Goal: Navigation & Orientation: Find specific page/section

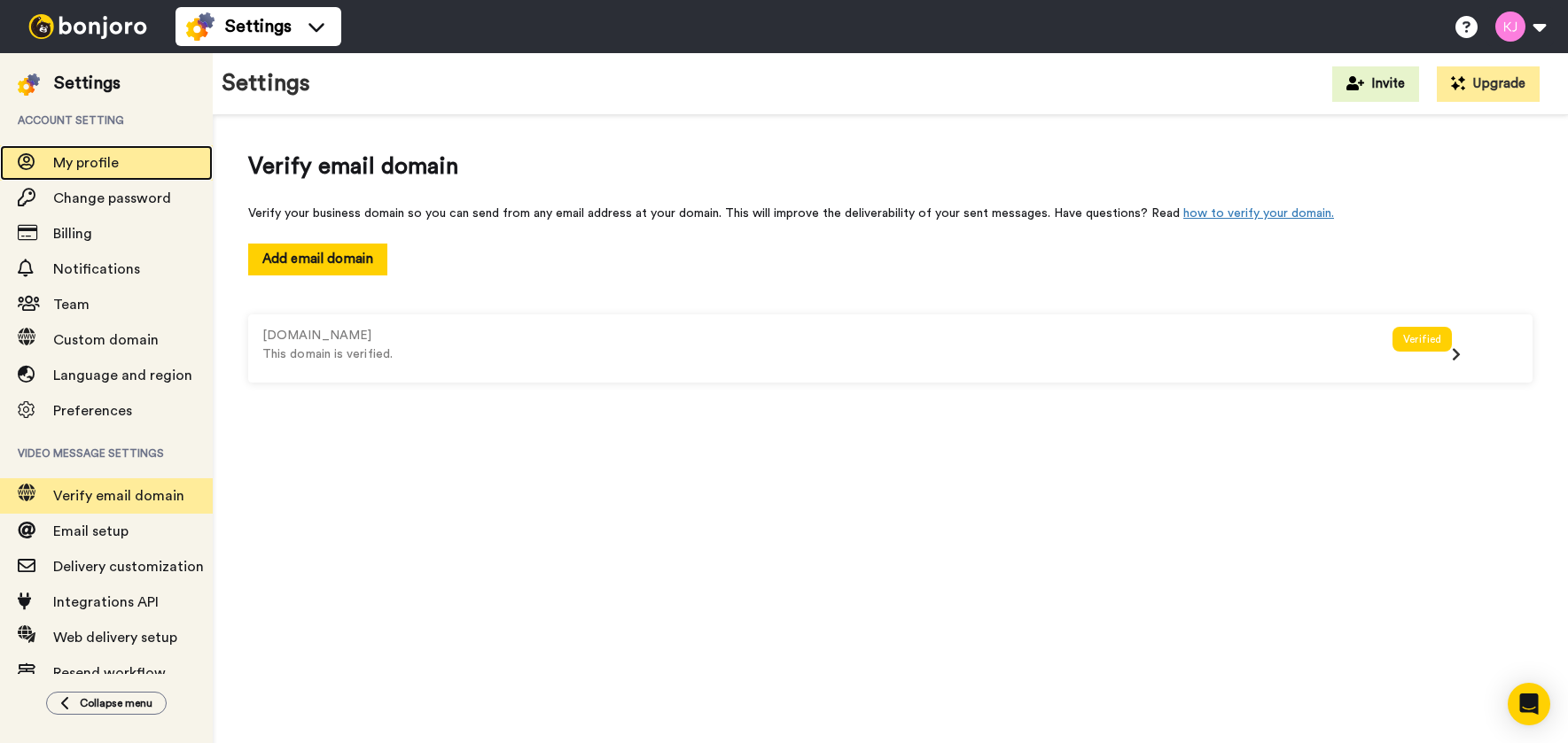
click at [106, 160] on span "My profile" at bounding box center [86, 163] width 66 height 14
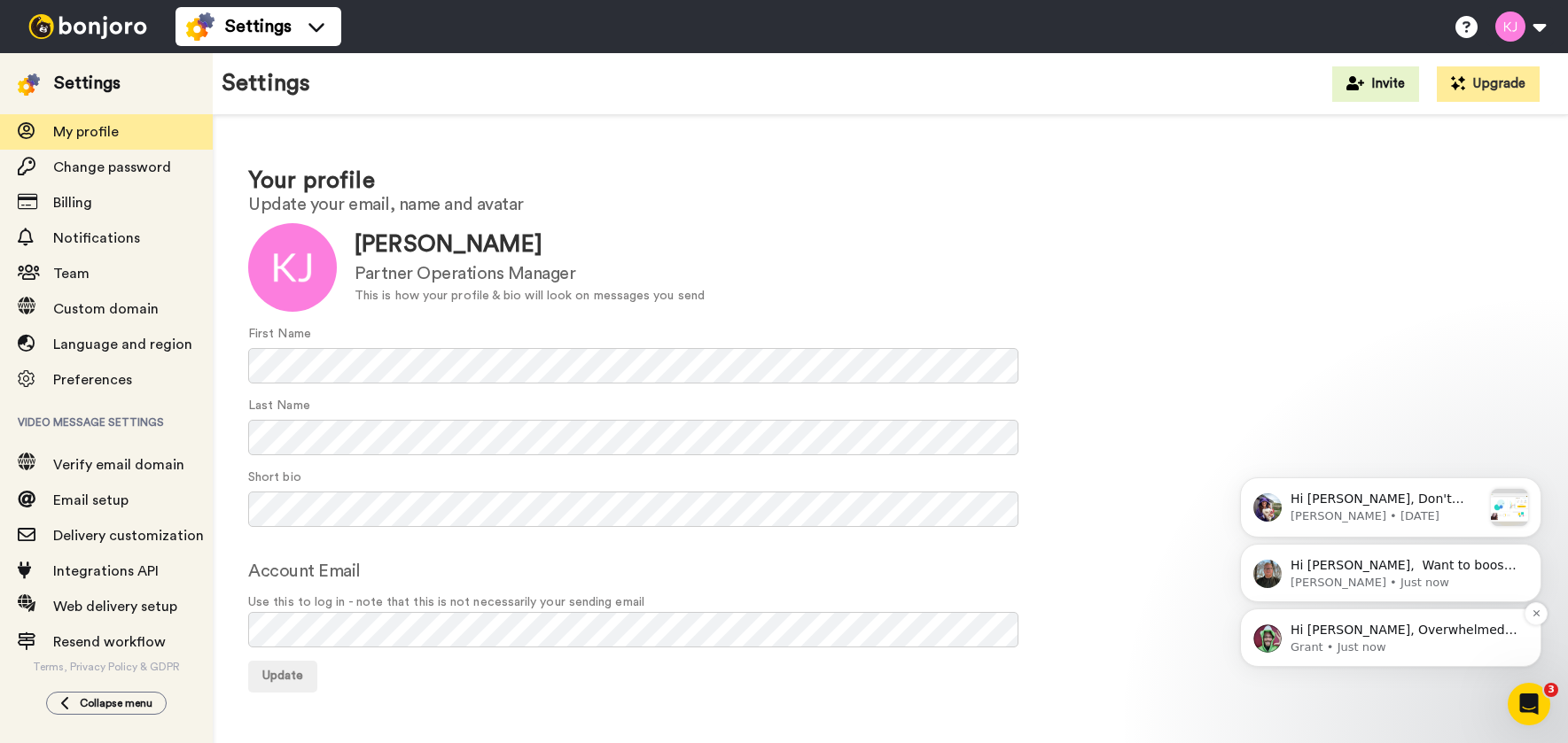
click at [1426, 631] on span "Hi Kristin, Overwhelmed with Bonjoro tasks and videos to do? Use Workflow Filte…" at bounding box center [1404, 710] width 228 height 173
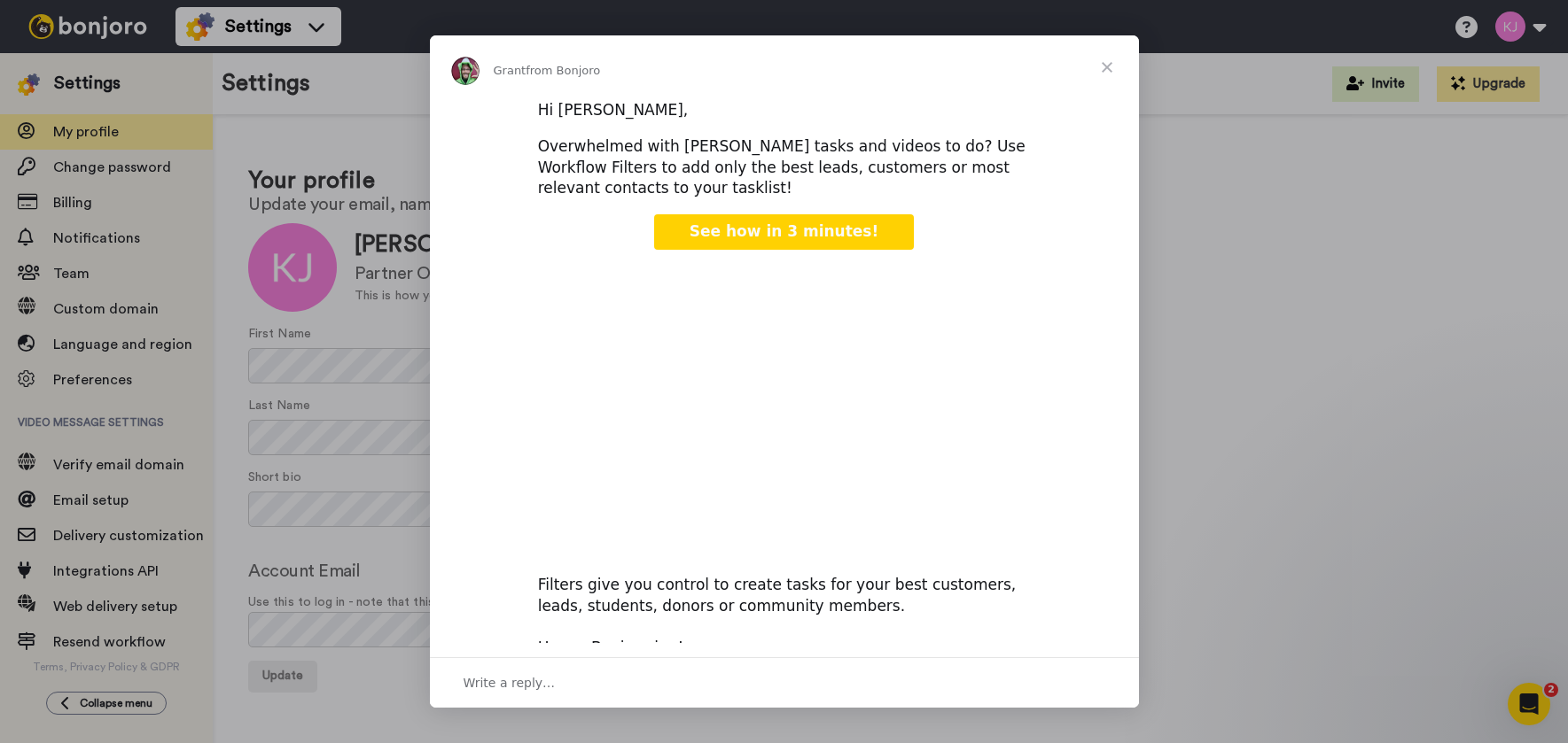
click at [1116, 59] on span "Close" at bounding box center [1107, 67] width 64 height 64
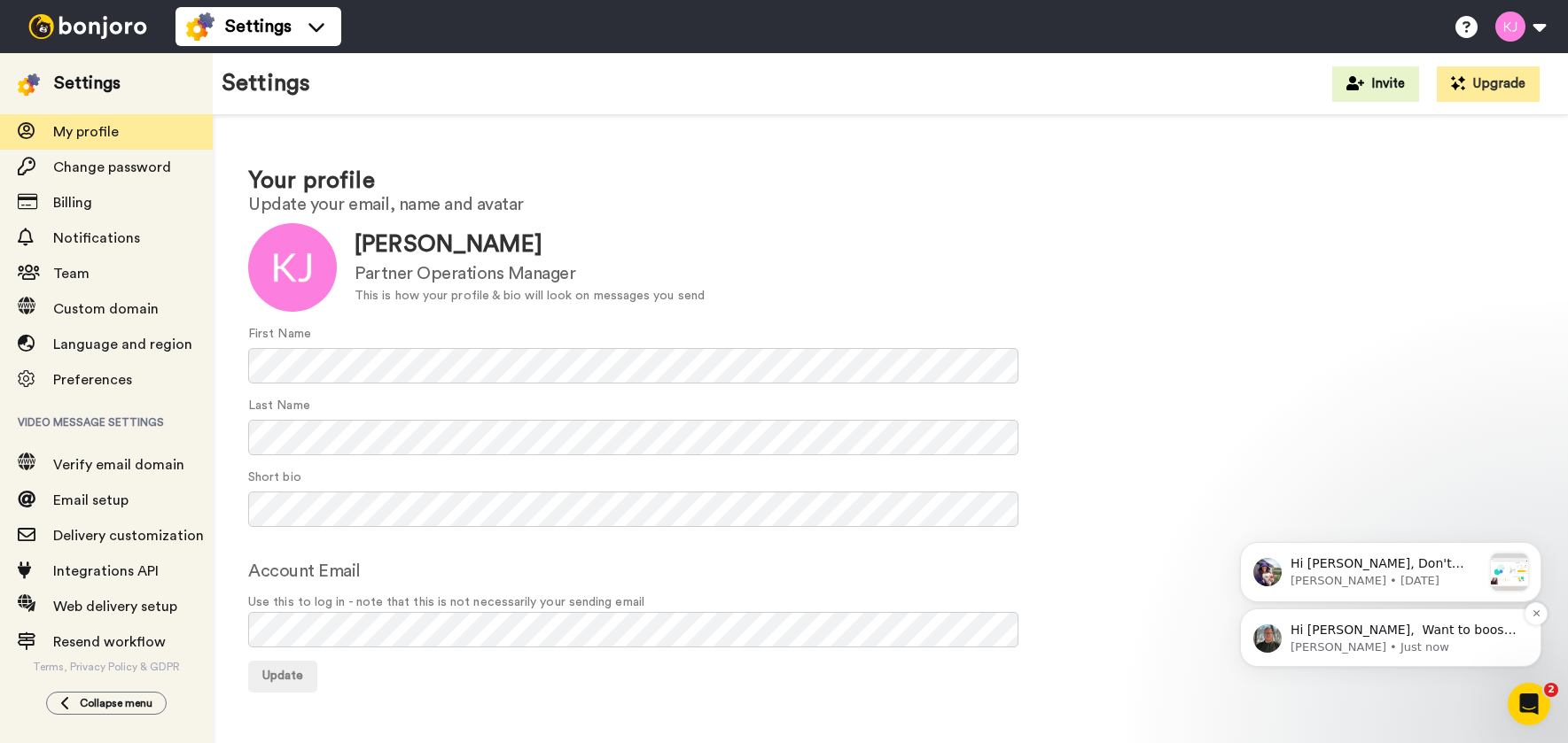
click at [1469, 644] on p "James • Just now" at bounding box center [1404, 647] width 228 height 16
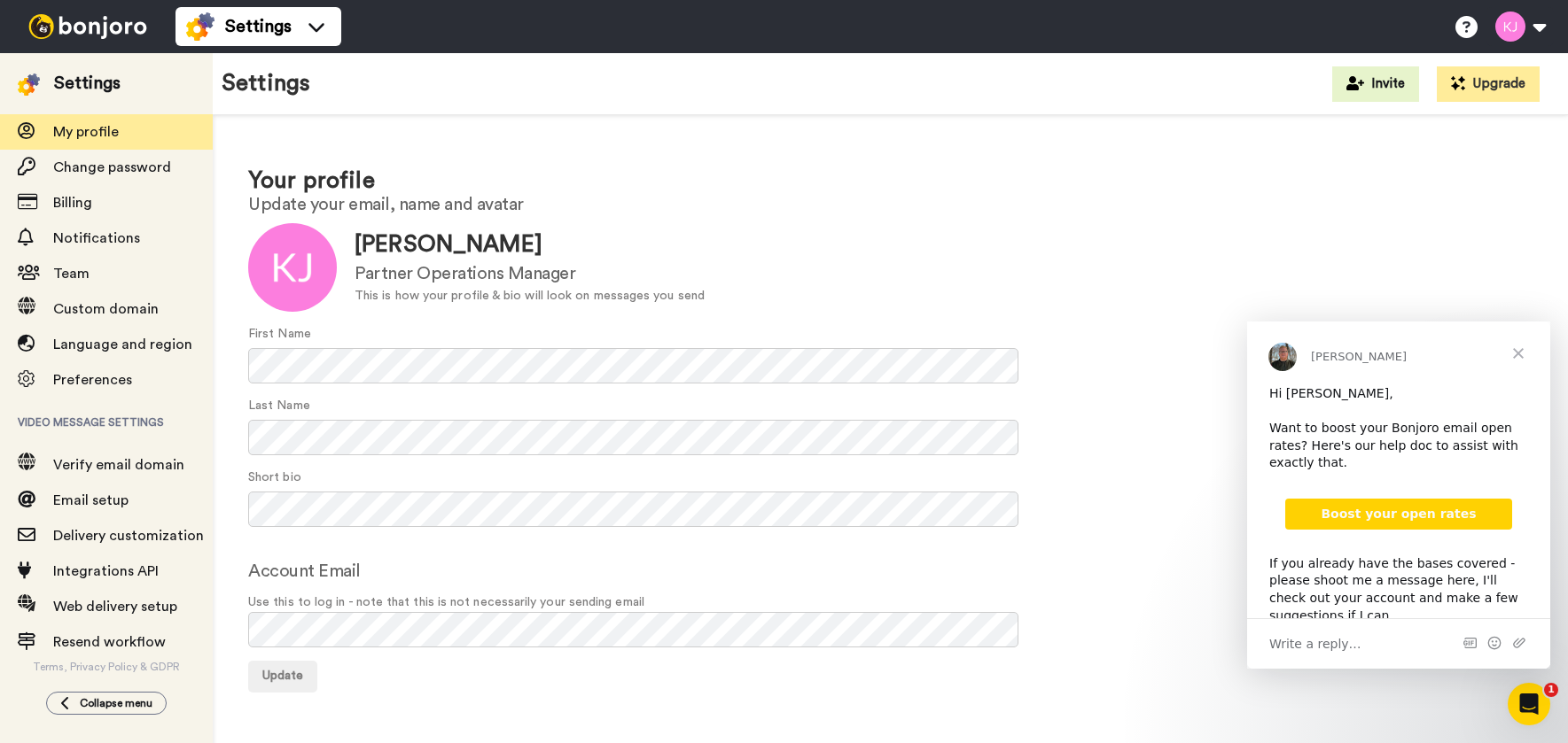
click at [1518, 344] on span "Close" at bounding box center [1518, 353] width 64 height 64
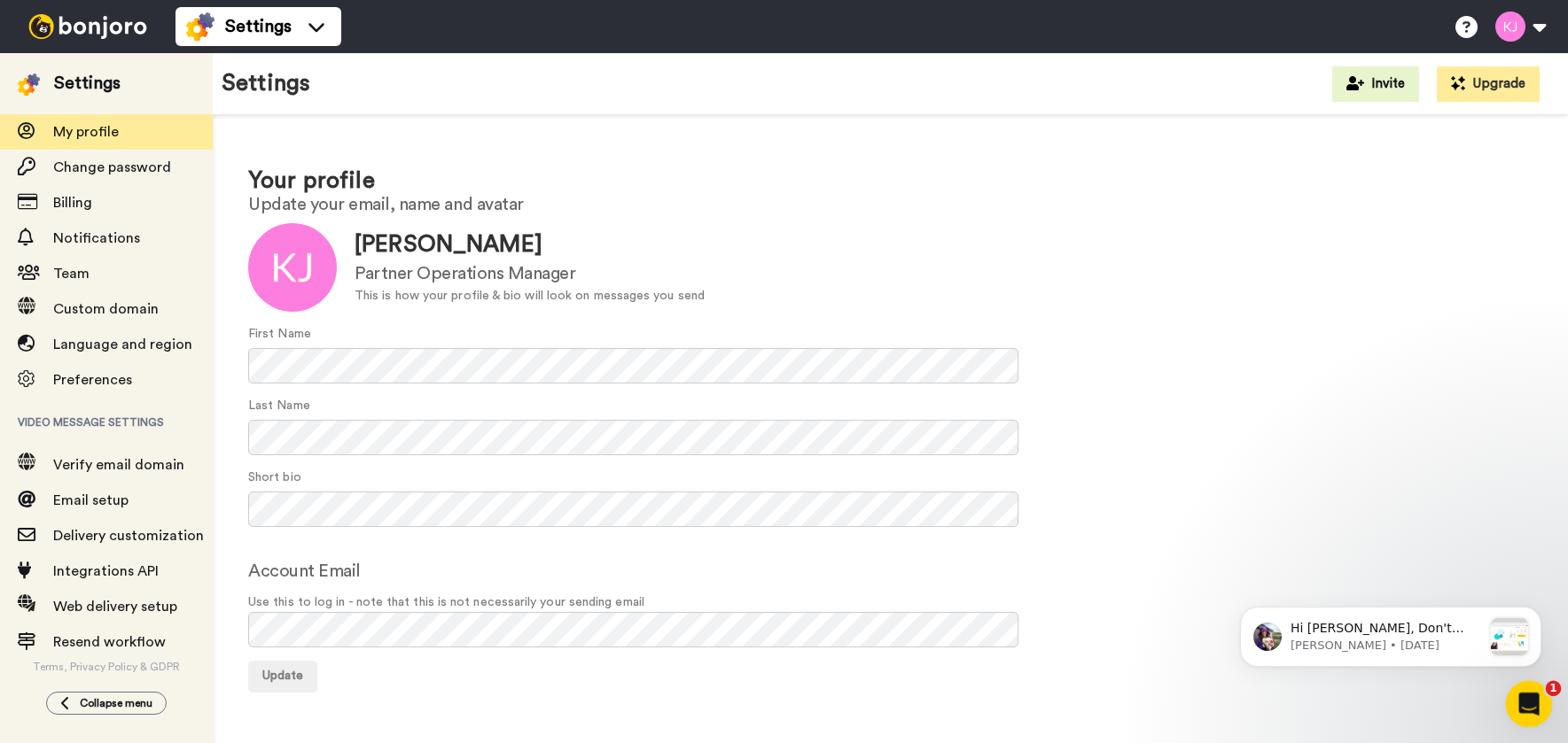
click at [1518, 690] on div "Open Intercom Messenger" at bounding box center [1525, 701] width 58 height 58
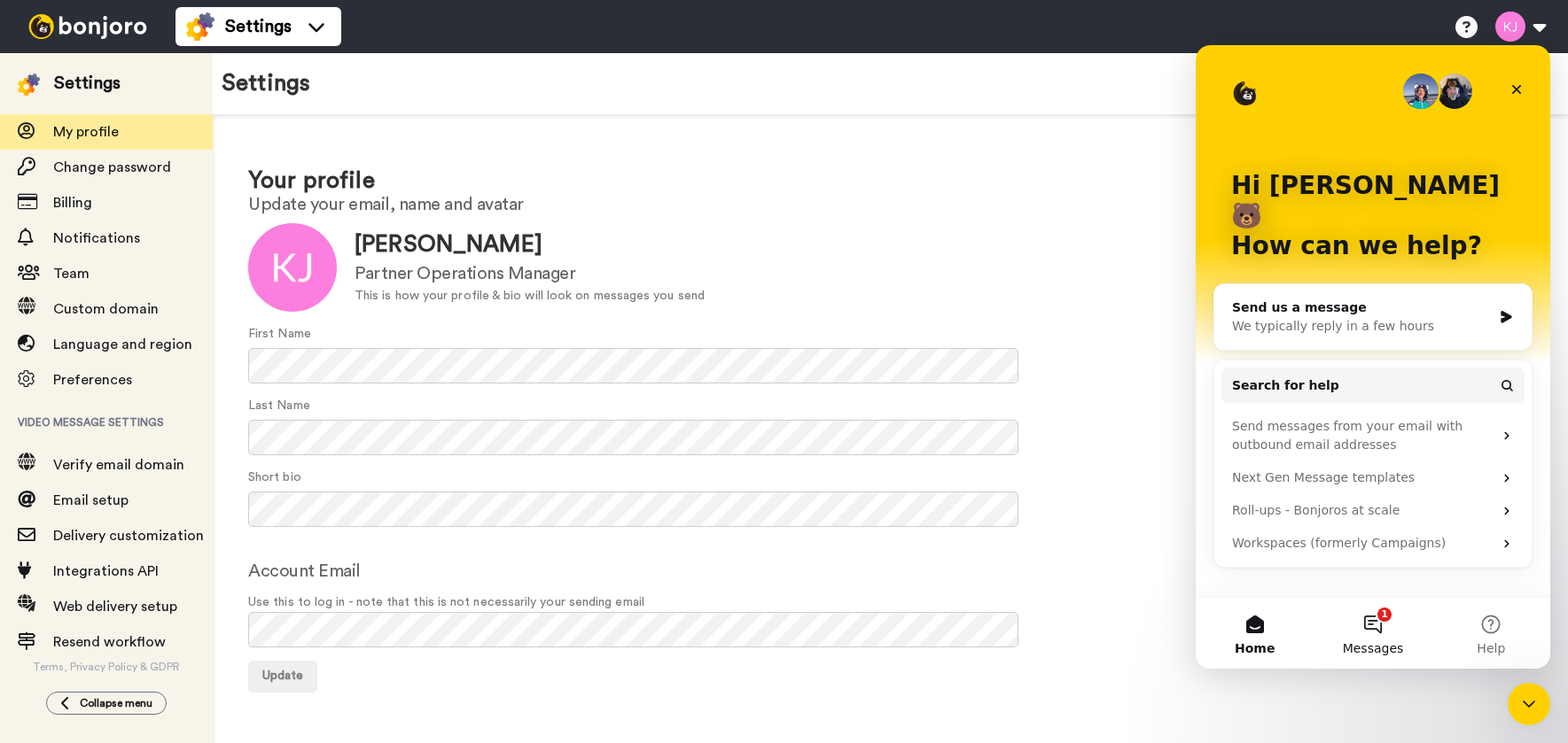
click at [1369, 620] on button "1 Messages" at bounding box center [1372, 634] width 118 height 71
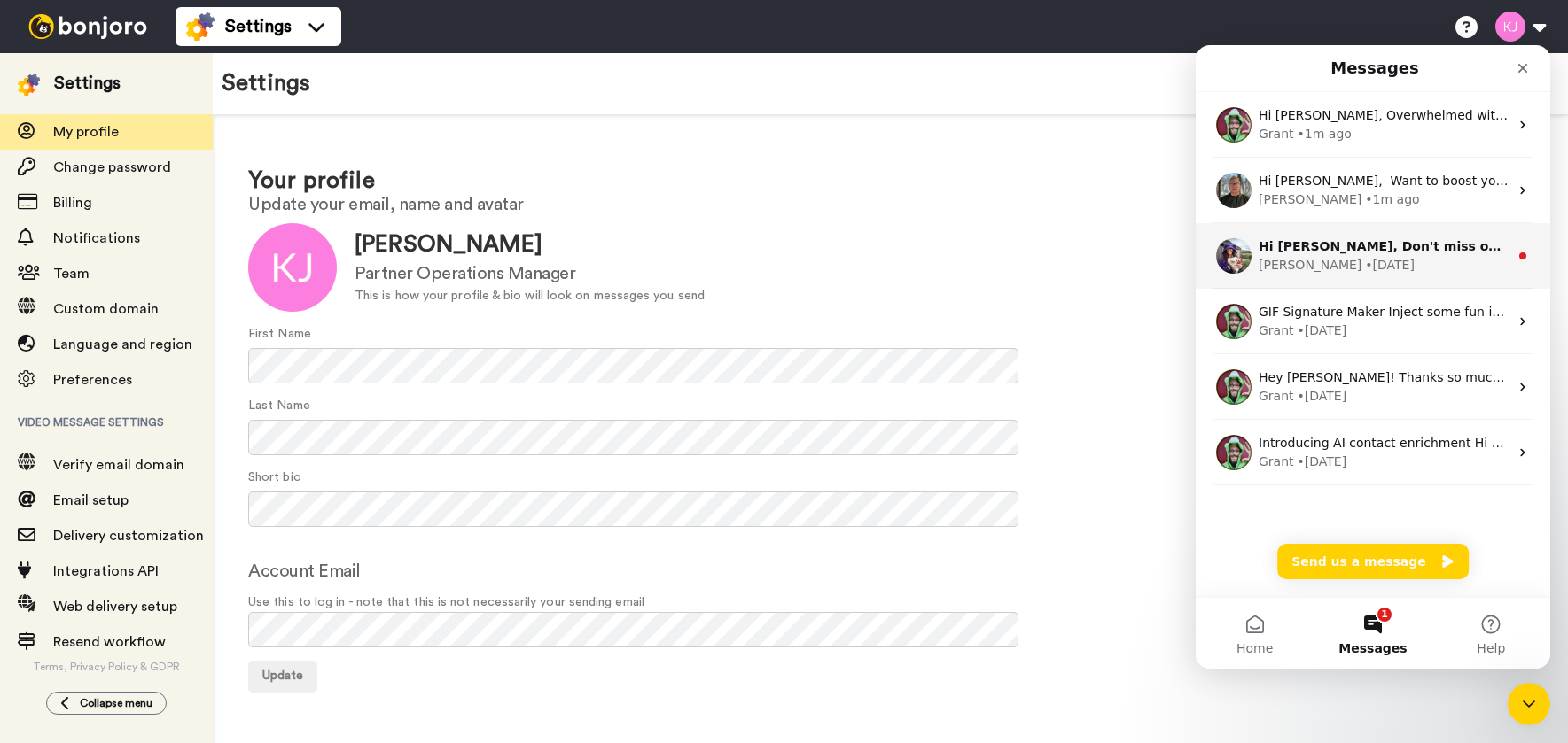
click at [1477, 267] on div "Amy • 1w ago" at bounding box center [1382, 265] width 250 height 19
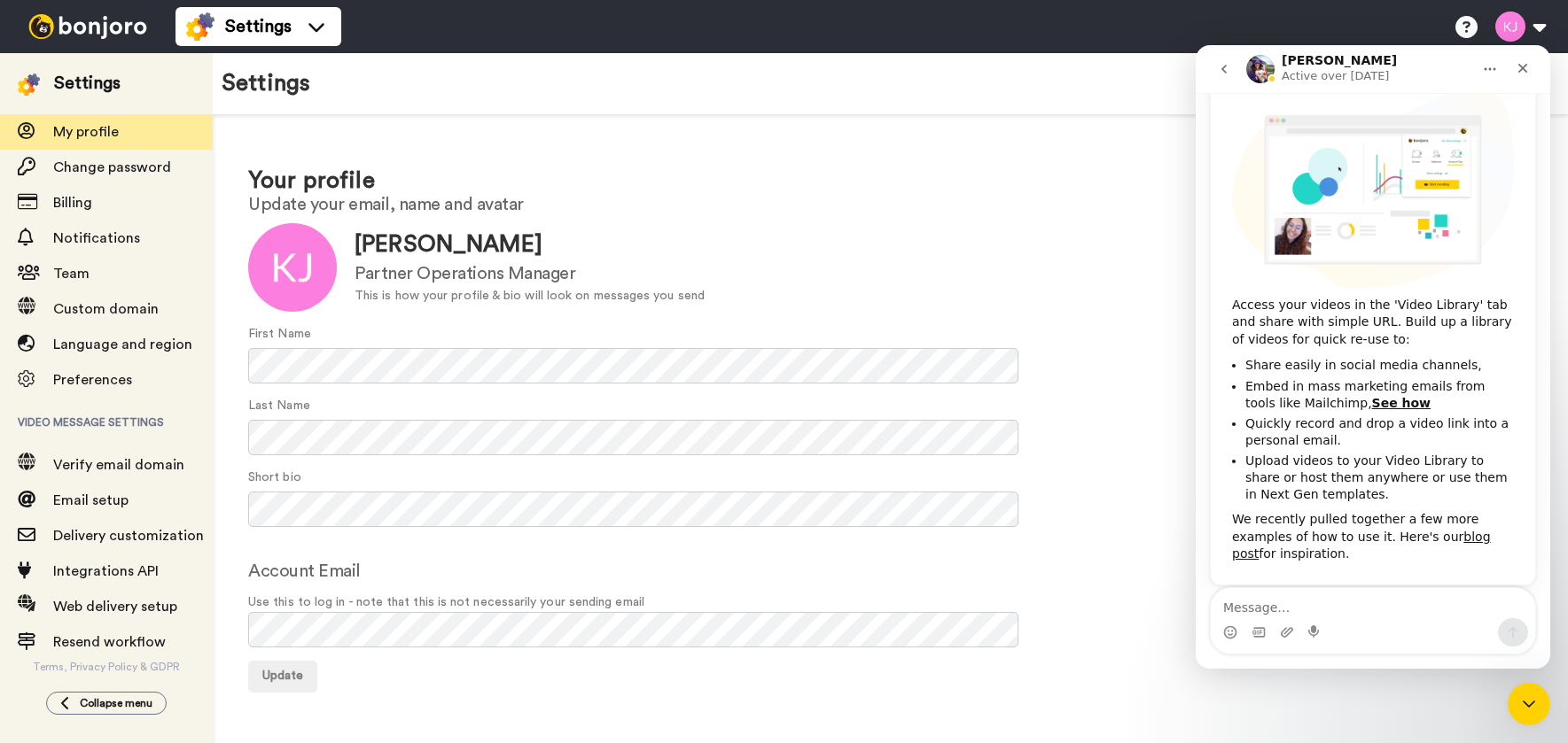
scroll to position [330, 0]
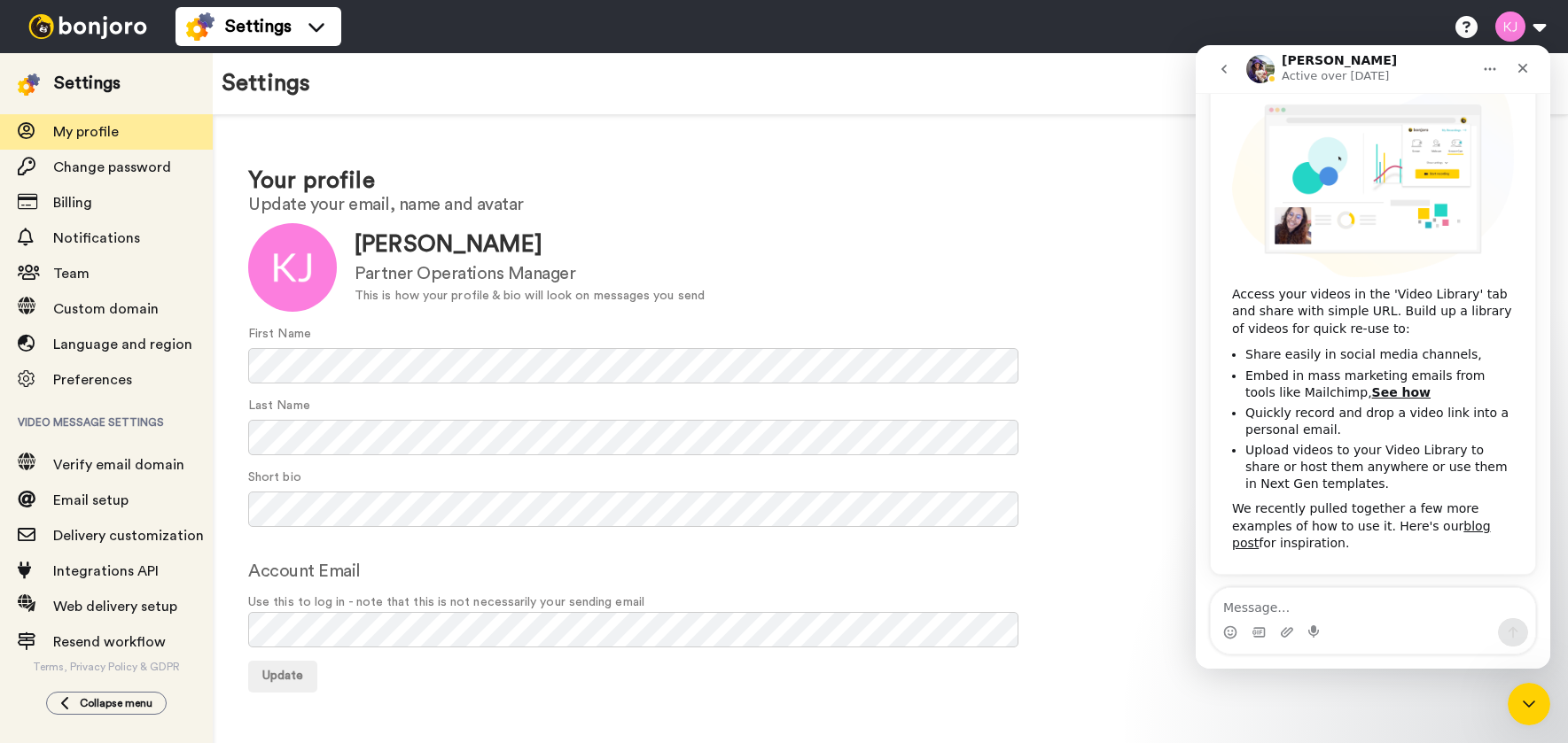
click at [1222, 65] on icon "go back" at bounding box center [1224, 68] width 14 height 14
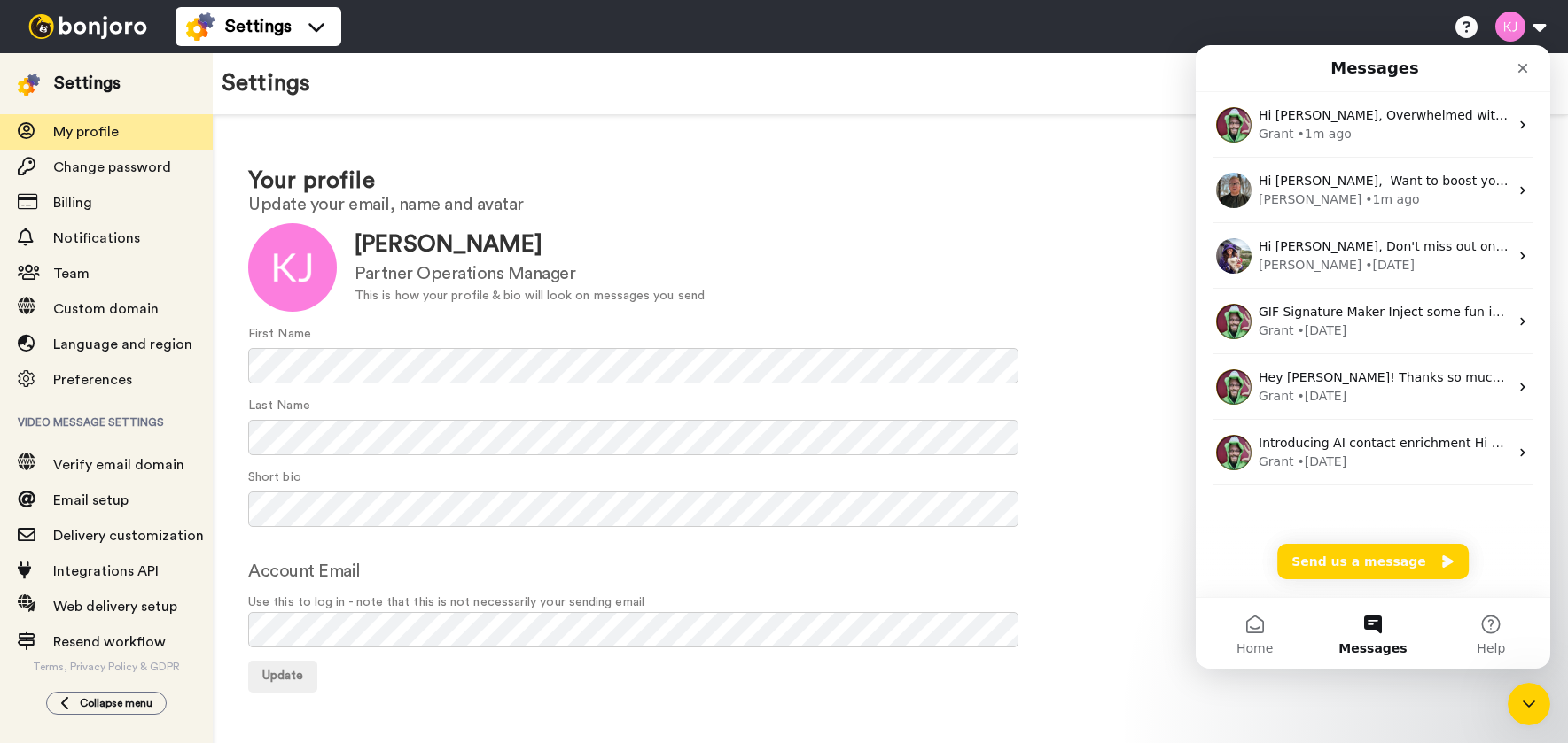
scroll to position [0, 0]
click at [1524, 73] on icon "Close" at bounding box center [1522, 68] width 14 height 14
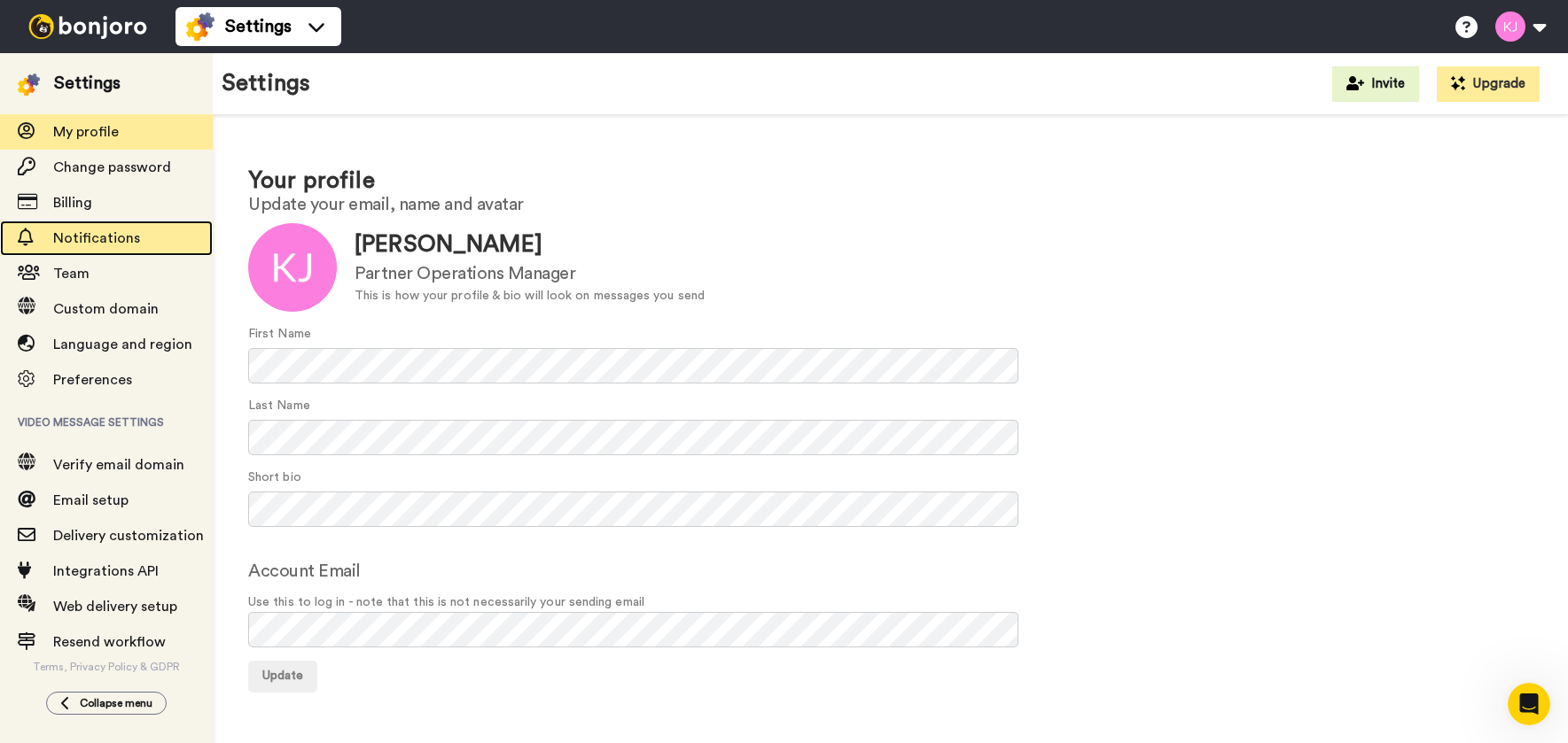
click at [105, 236] on span "Notifications" at bounding box center [96, 238] width 87 height 14
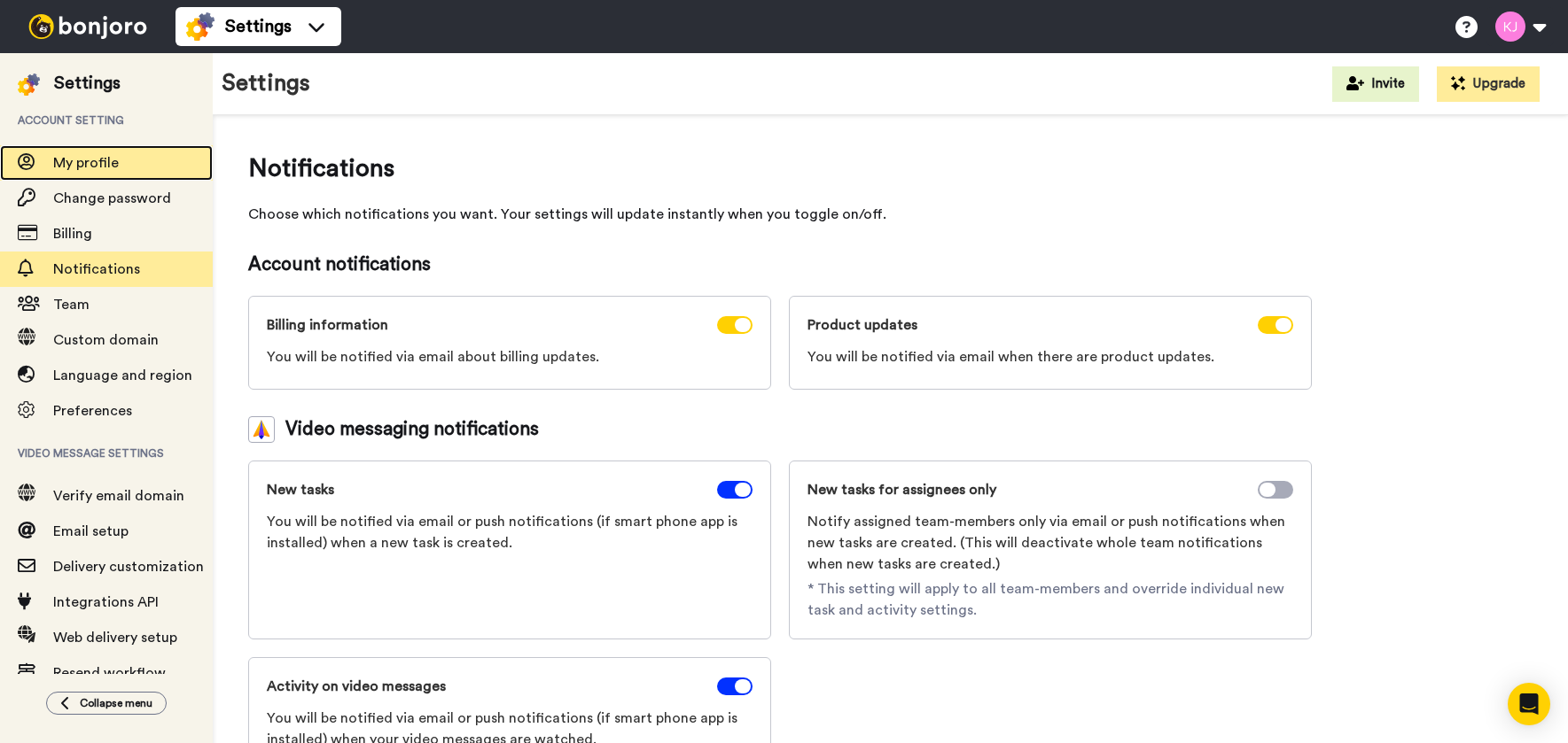
click at [79, 158] on span "My profile" at bounding box center [86, 163] width 66 height 14
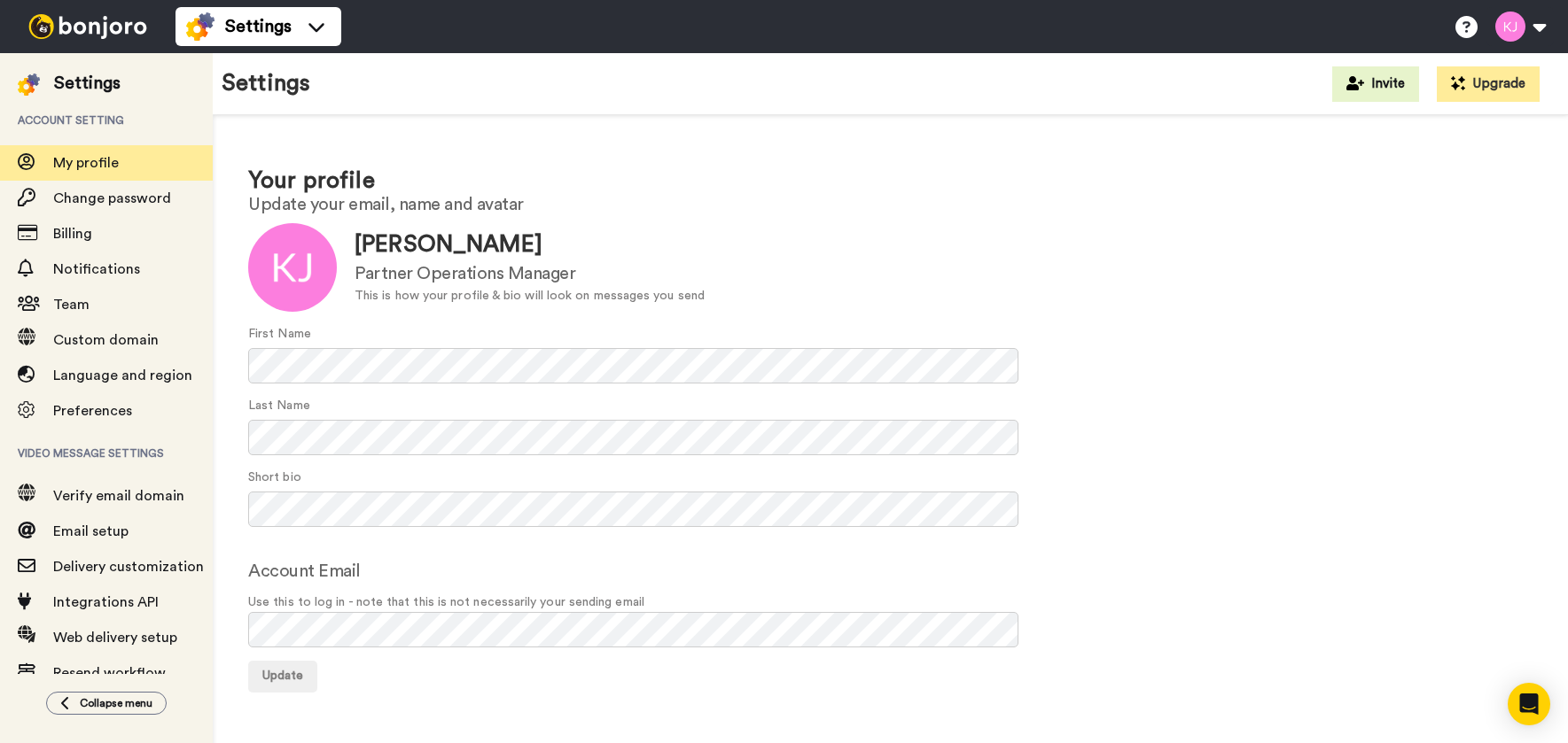
click at [73, 29] on img at bounding box center [88, 27] width 133 height 25
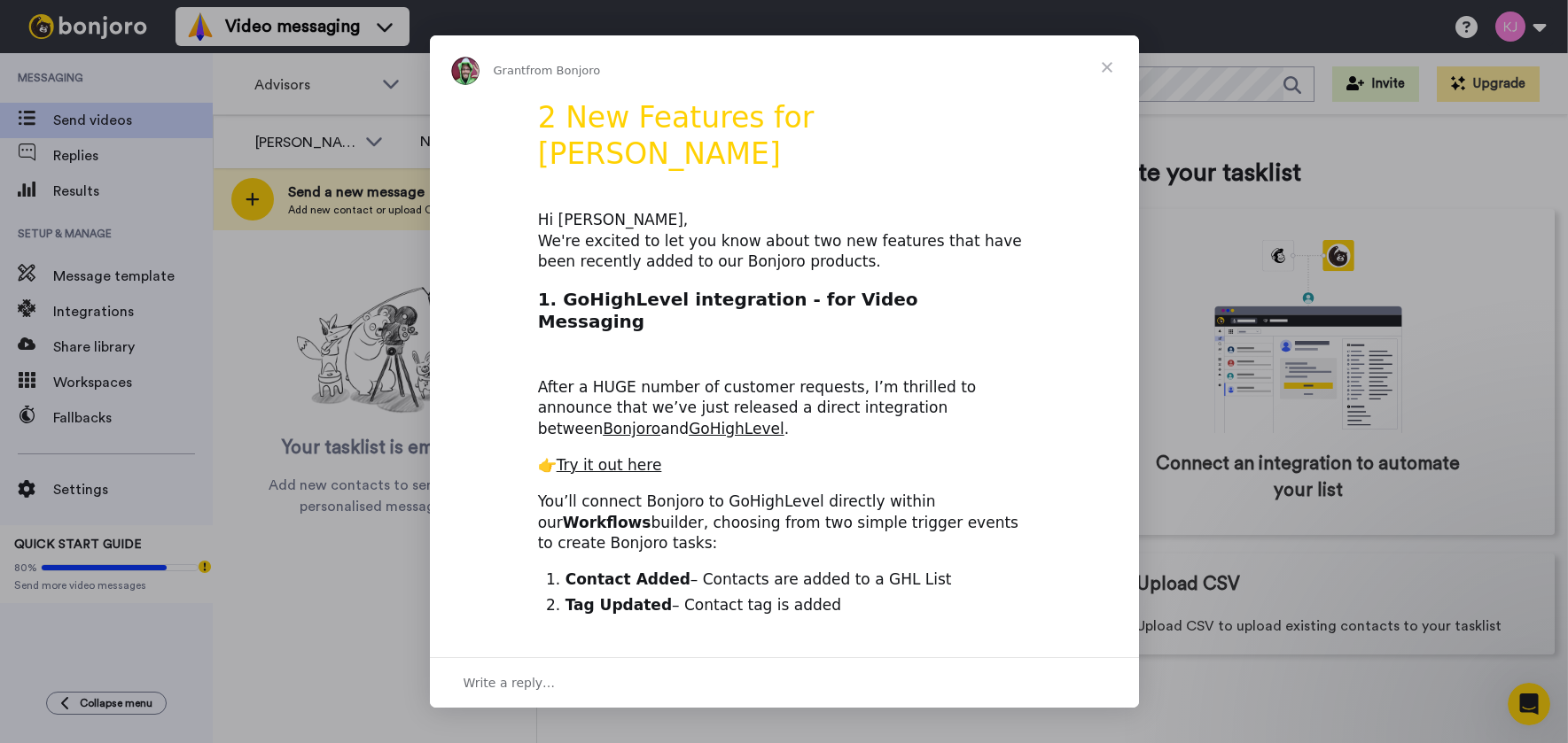
click at [1108, 67] on span "Close" at bounding box center [1107, 67] width 64 height 64
